Goal: Navigation & Orientation: Go to known website

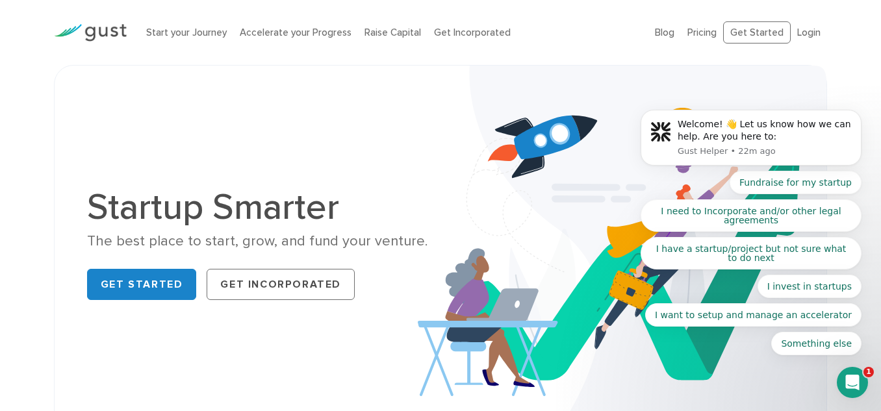
click at [745, 33] on body "Welcome! 👋 Let us know how we can help. Are you here to: Gust Helper • 22m ago …" at bounding box center [750, 141] width 249 height 460
click at [749, 20] on body "Welcome! 👋 Let us know how we can help. Are you here to: Gust Helper • 22m ago …" at bounding box center [750, 141] width 249 height 460
click at [745, 31] on body "Welcome! 👋 Let us know how we can help. Are you here to: Gust Helper • 22m ago …" at bounding box center [750, 141] width 249 height 460
click at [744, 31] on body "Welcome! 👋 Let us know how we can help. Are you here to: Gust Helper • 22m ago …" at bounding box center [750, 141] width 249 height 460
click at [743, 33] on body "Welcome! 👋 Let us know how we can help. Are you here to: Gust Helper • 22m ago …" at bounding box center [750, 141] width 249 height 460
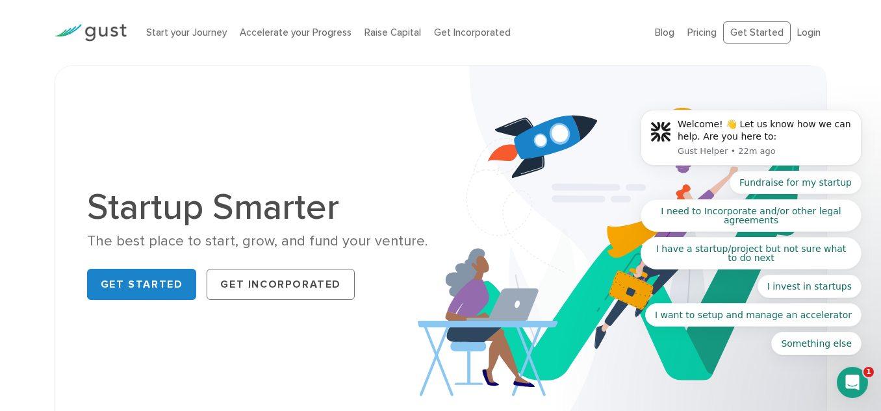
click at [741, 37] on body "Welcome! 👋 Let us know how we can help. Are you here to: Gust Helper • 22m ago …" at bounding box center [750, 141] width 249 height 460
click at [741, 39] on body "Welcome! 👋 Let us know how we can help. Are you here to: Gust Helper • 22m ago …" at bounding box center [750, 141] width 249 height 460
click at [806, 30] on body "Welcome! 👋 Let us know how we can help. Are you here to: Gust Helper • 22m ago …" at bounding box center [750, 141] width 249 height 460
click at [801, 42] on body "Welcome! 👋 Let us know how we can help. Are you here to: Gust Helper • 22m ago …" at bounding box center [750, 141] width 249 height 460
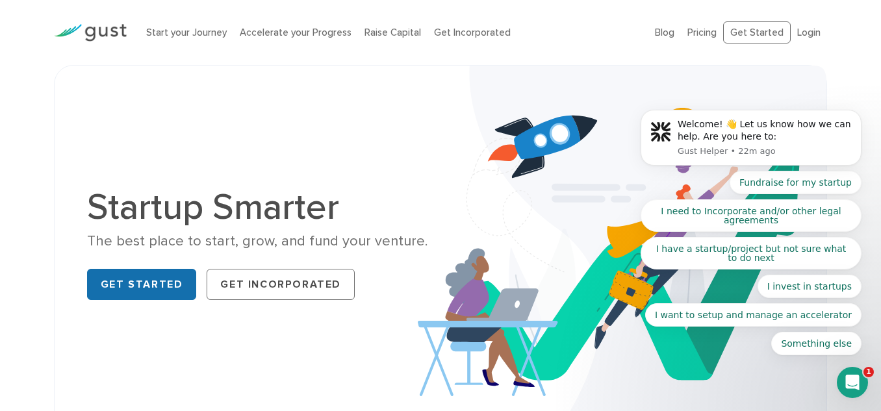
click at [140, 282] on link "Get Started" at bounding box center [142, 284] width 110 height 31
